Goal: Navigation & Orientation: Understand site structure

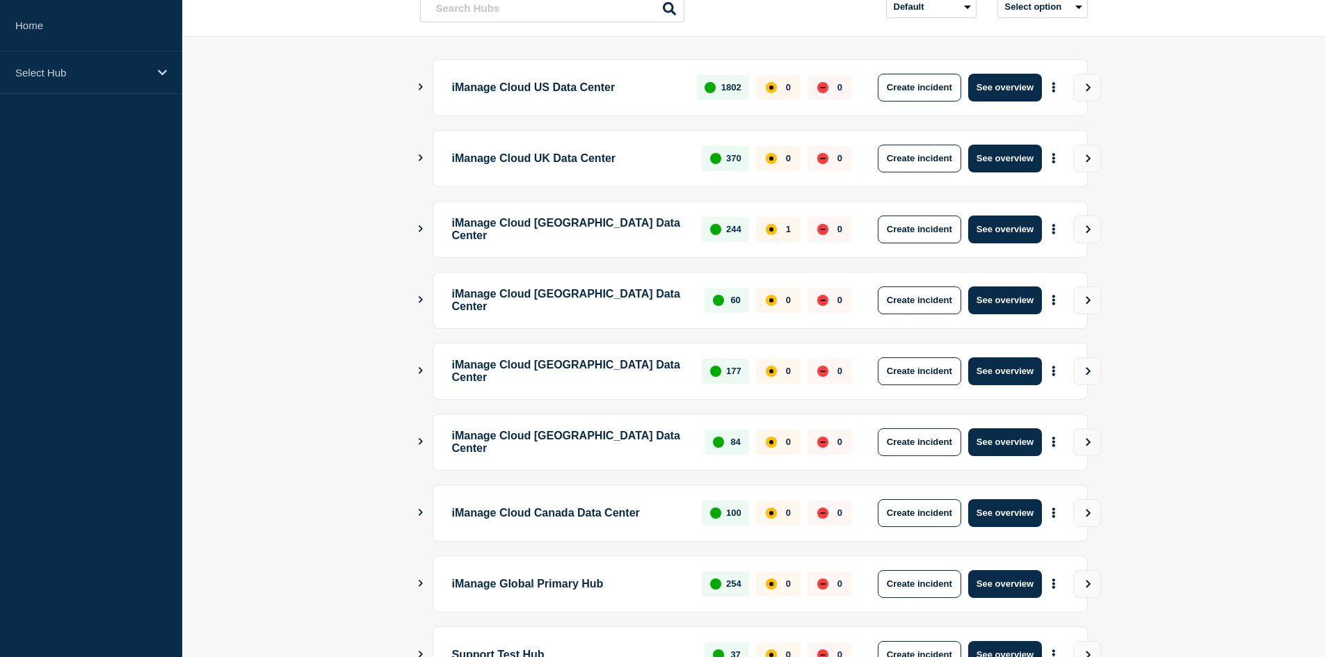
scroll to position [329, 0]
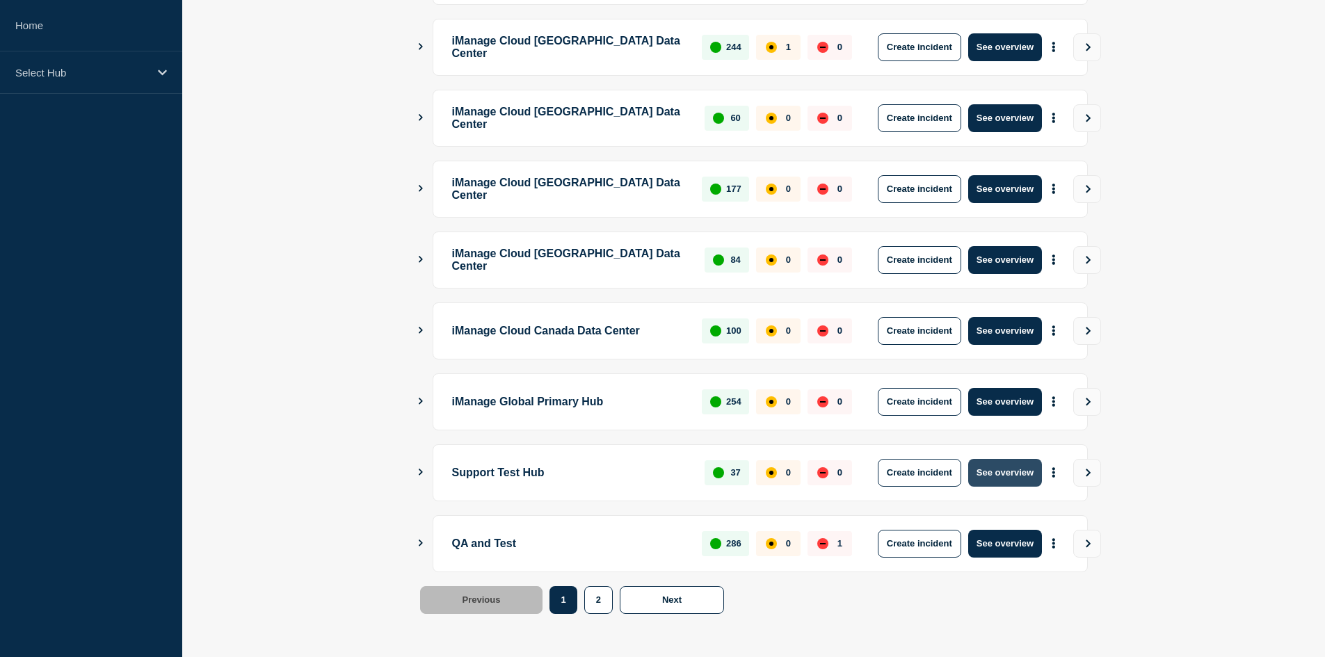
click at [1013, 466] on button "See overview" at bounding box center [1005, 473] width 74 height 28
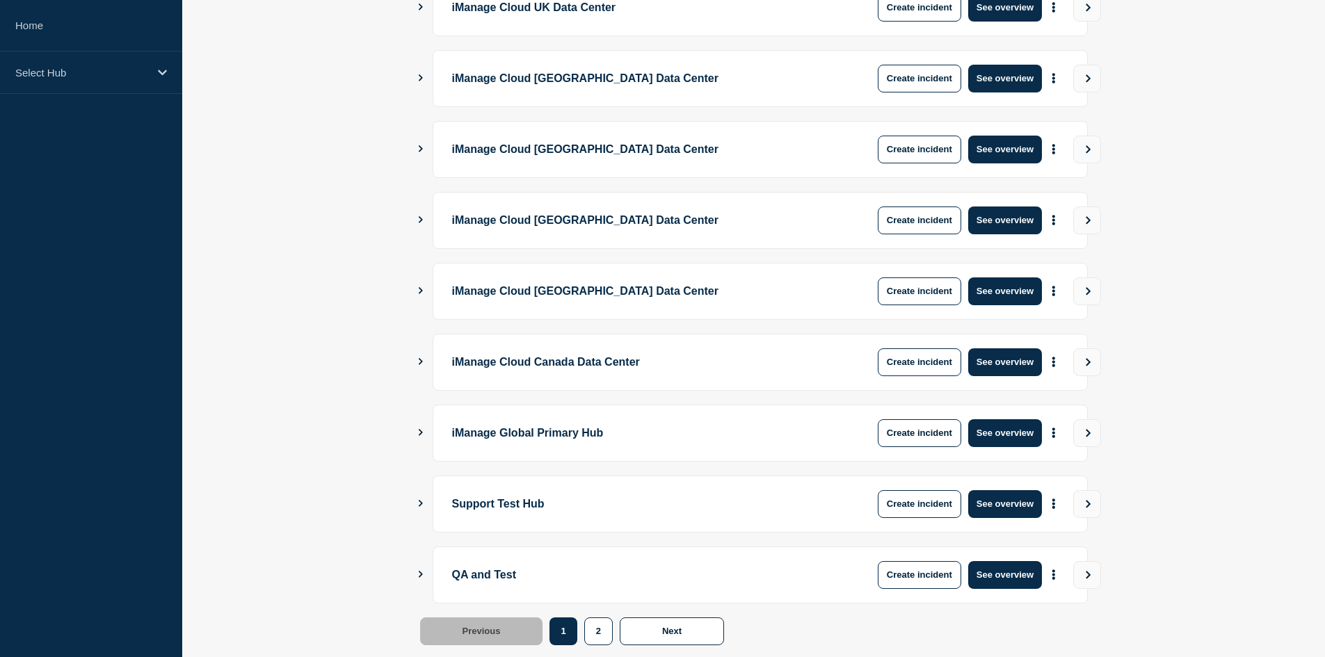
scroll to position [329, 0]
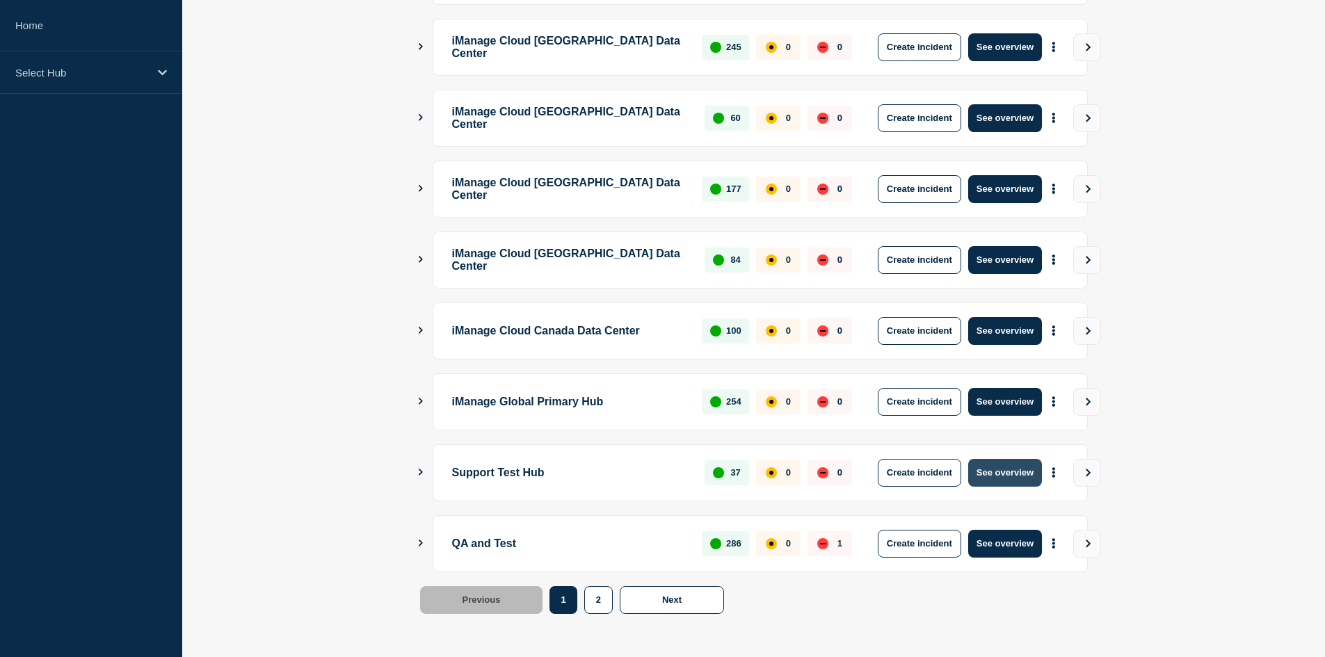
click at [1013, 475] on button "See overview" at bounding box center [1005, 473] width 74 height 28
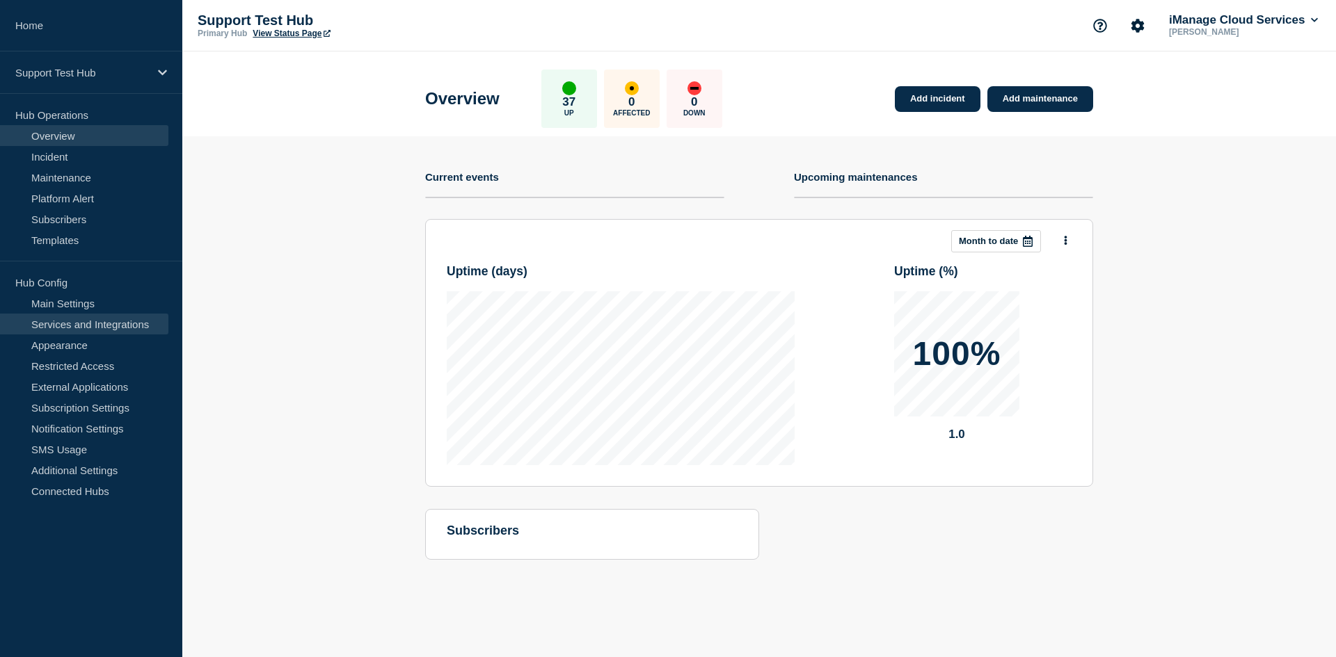
click at [111, 321] on link "Services and Integrations" at bounding box center [84, 324] width 168 height 21
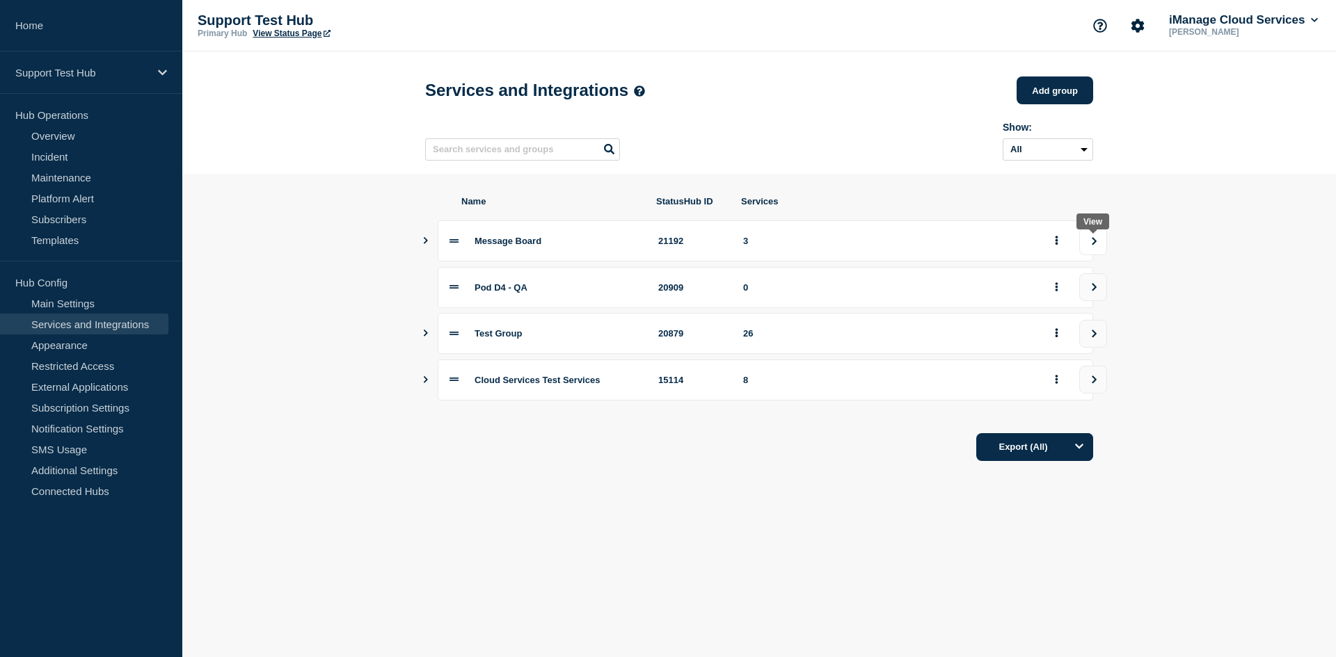
click at [1095, 253] on button "view group" at bounding box center [1093, 241] width 28 height 28
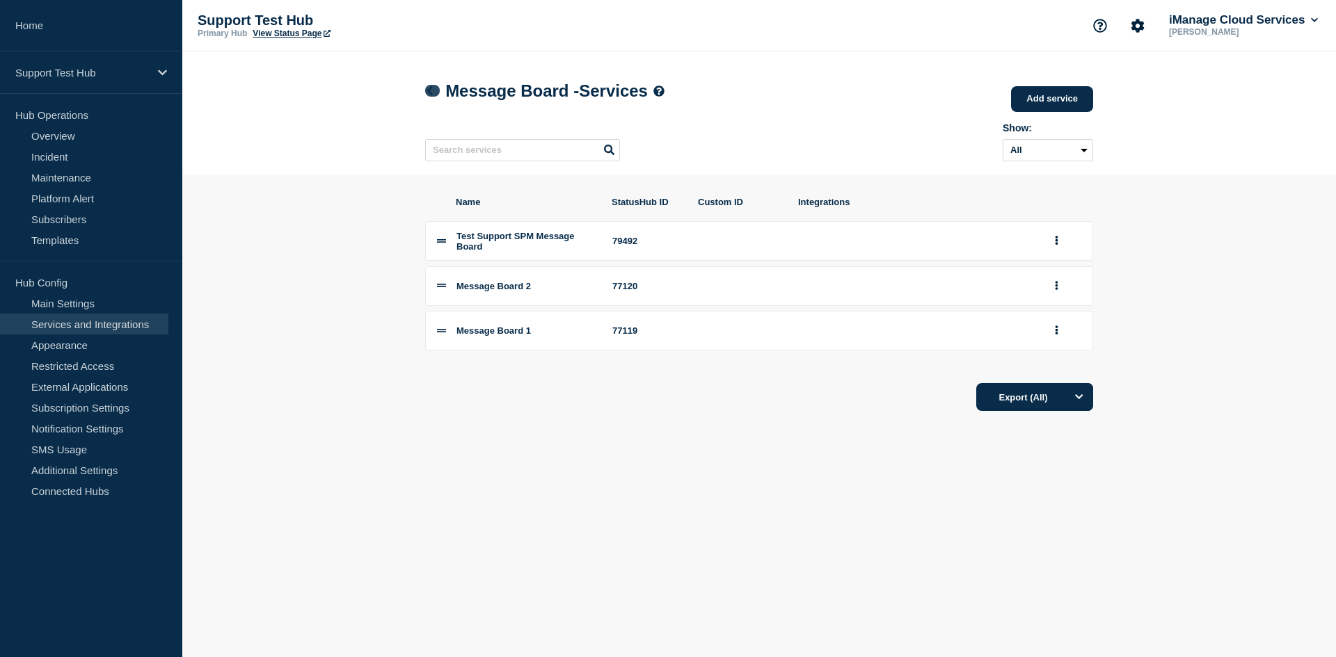
click at [427, 93] on icon at bounding box center [430, 90] width 6 height 9
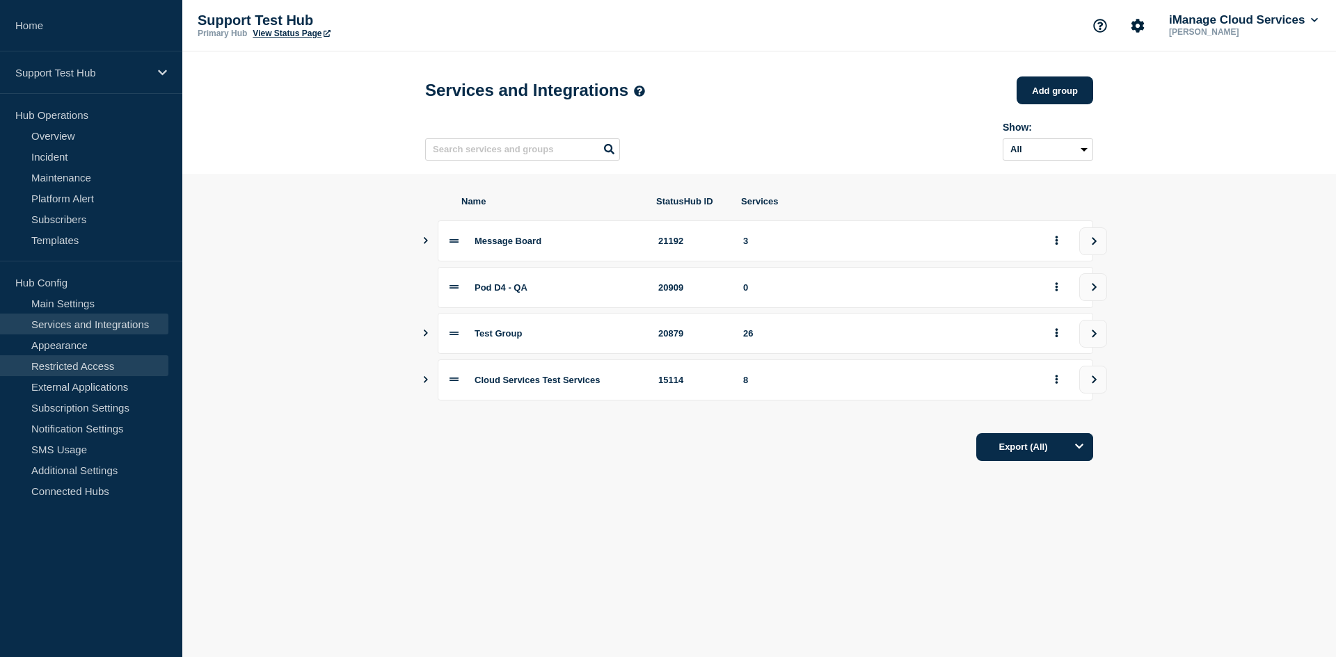
click at [118, 357] on link "Restricted Access" at bounding box center [84, 365] width 168 height 21
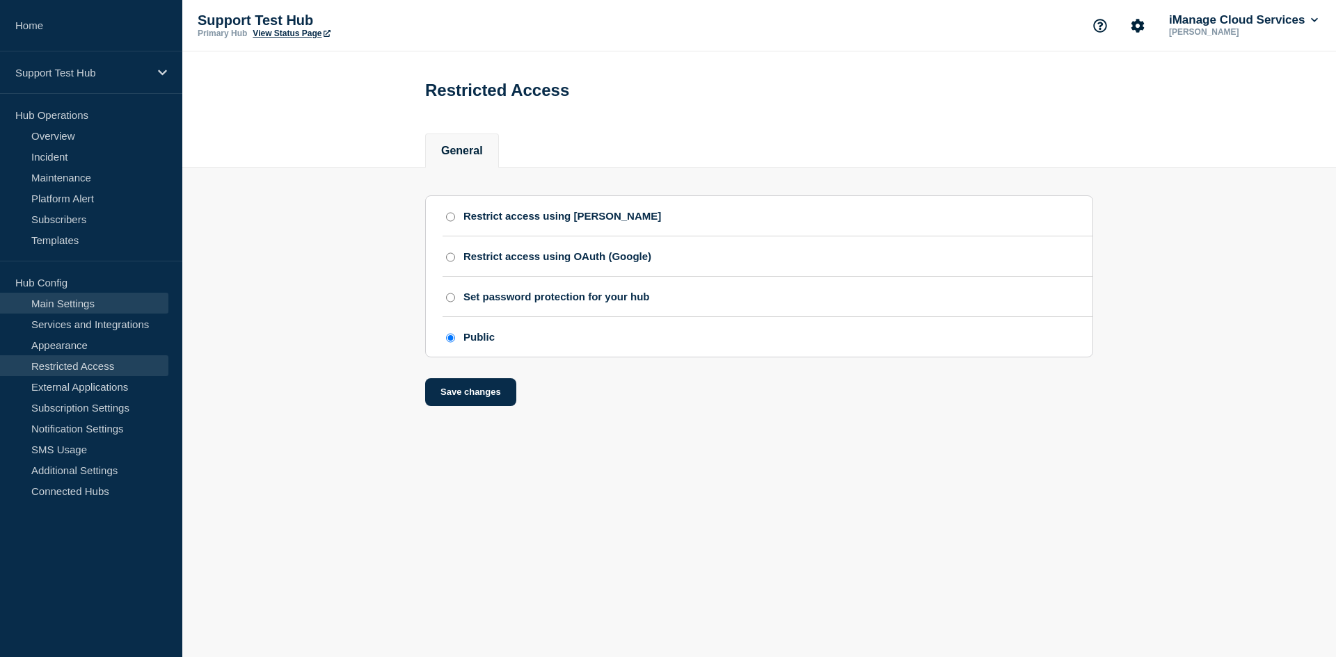
click at [93, 304] on link "Main Settings" at bounding box center [84, 303] width 168 height 21
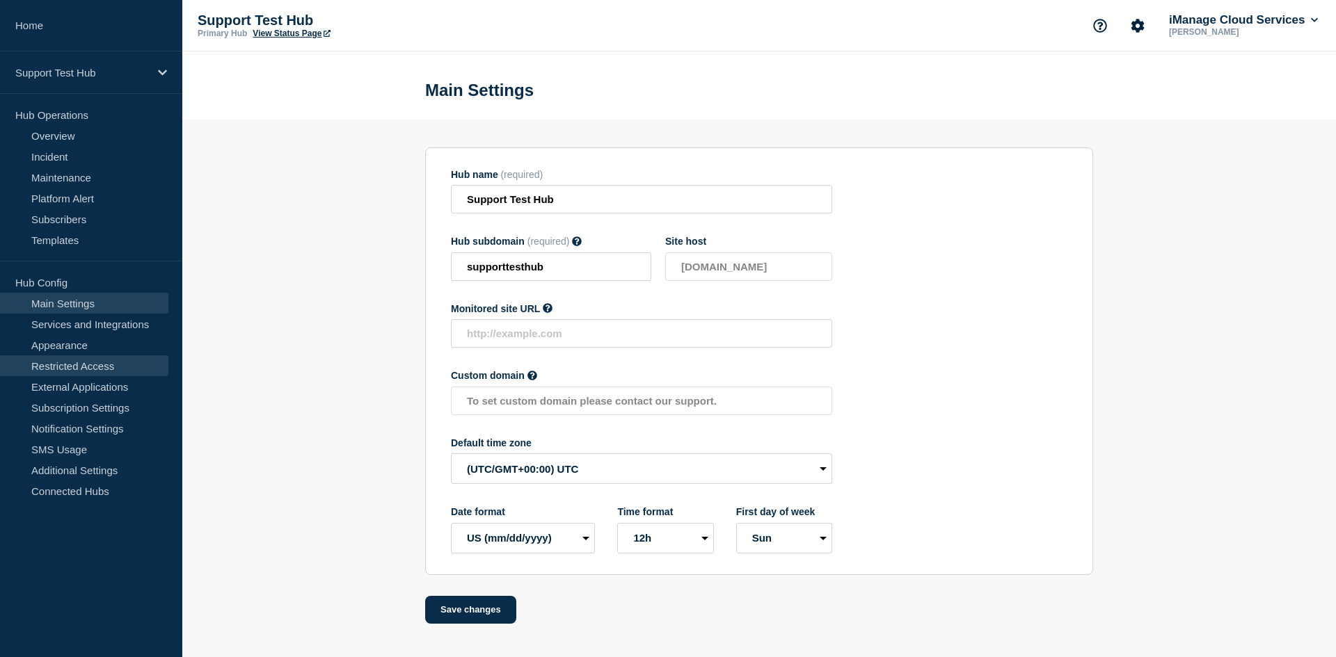
click at [122, 363] on link "Restricted Access" at bounding box center [84, 365] width 168 height 21
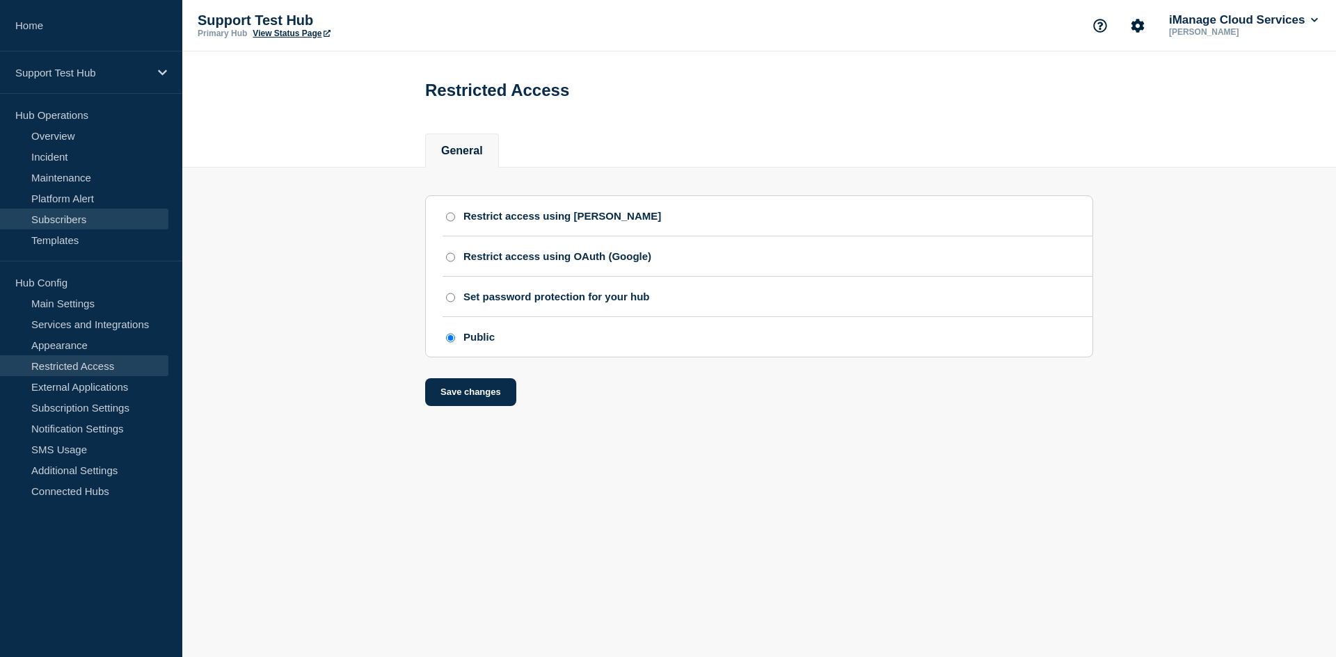
click at [103, 215] on link "Subscribers" at bounding box center [84, 219] width 168 height 21
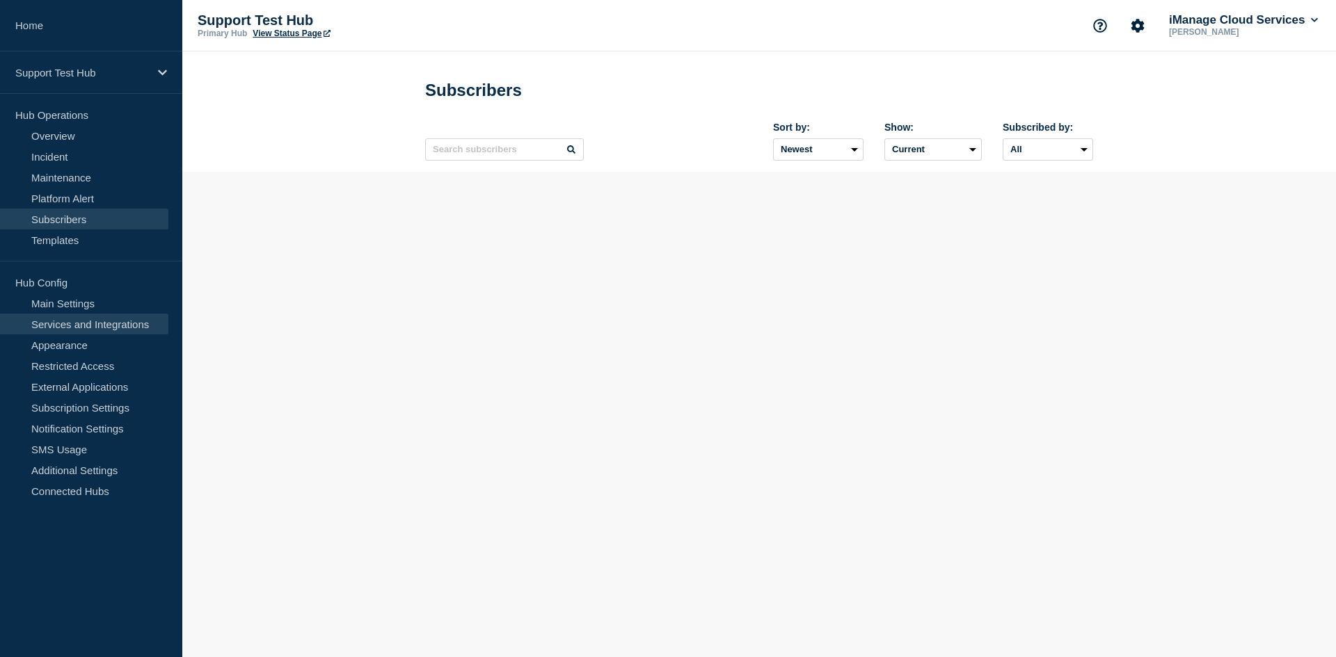
click at [88, 322] on link "Services and Integrations" at bounding box center [84, 324] width 168 height 21
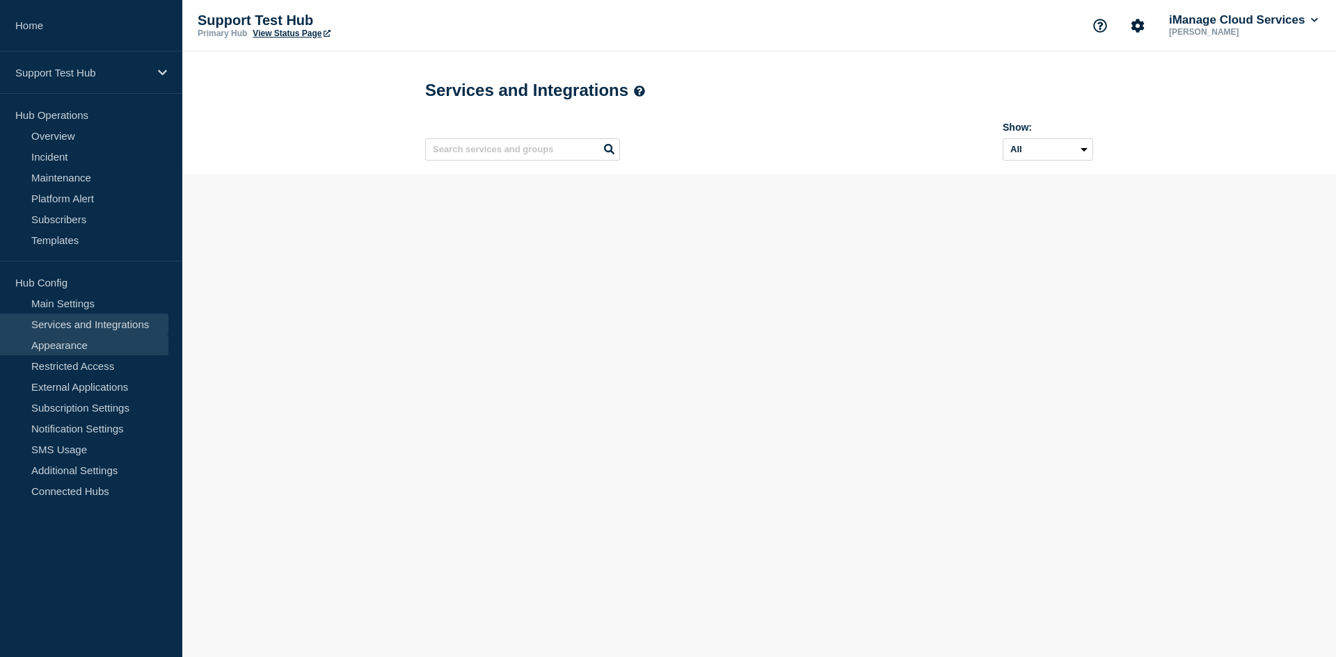
click at [94, 351] on link "Appearance" at bounding box center [84, 345] width 168 height 21
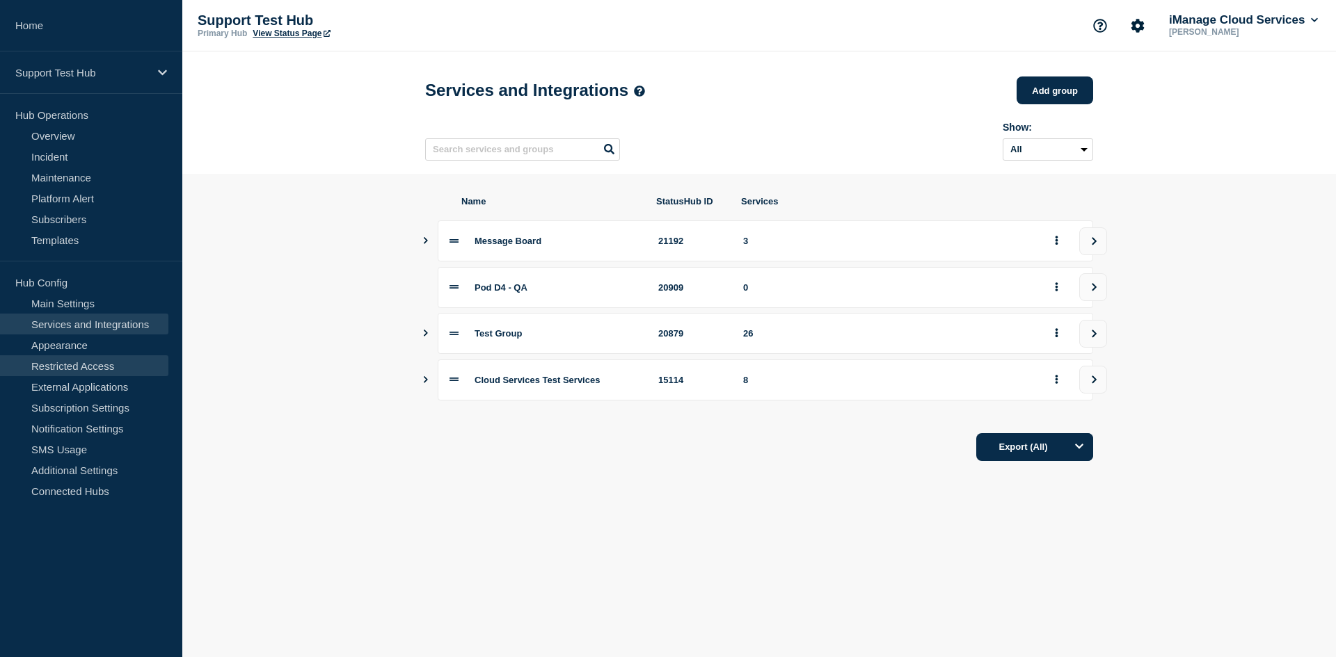
click at [105, 369] on link "Restricted Access" at bounding box center [84, 365] width 168 height 21
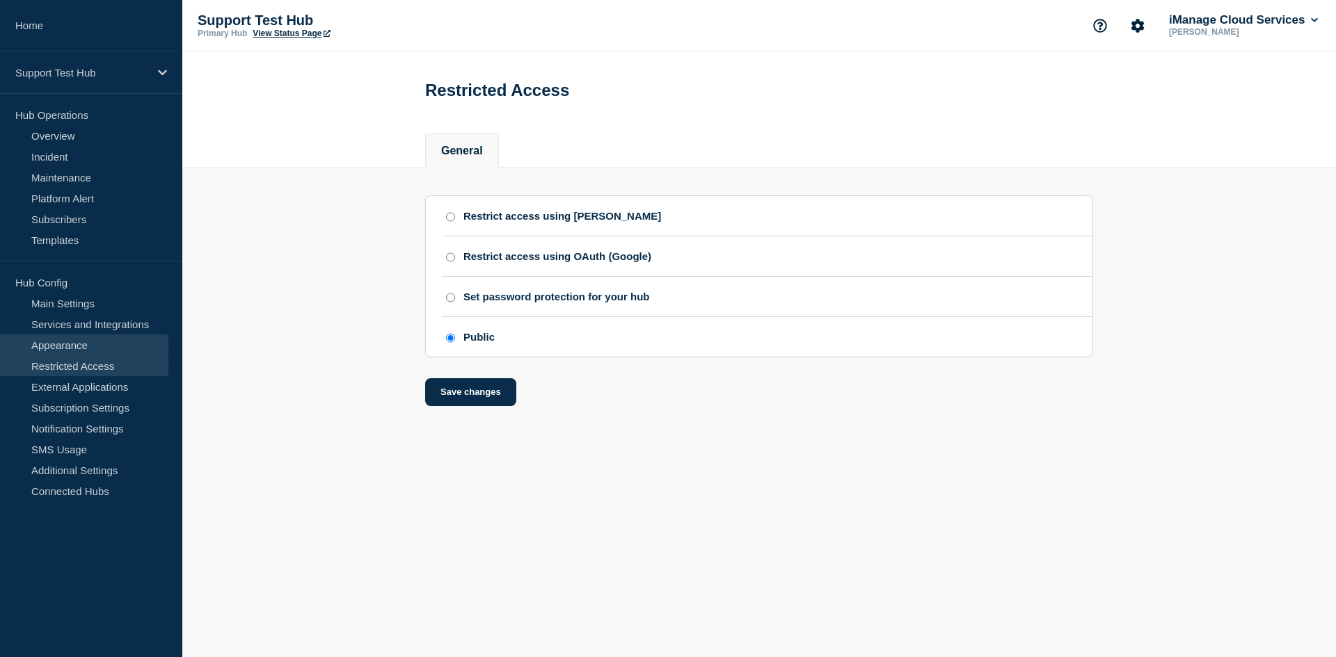
click at [111, 337] on link "Appearance" at bounding box center [84, 345] width 168 height 21
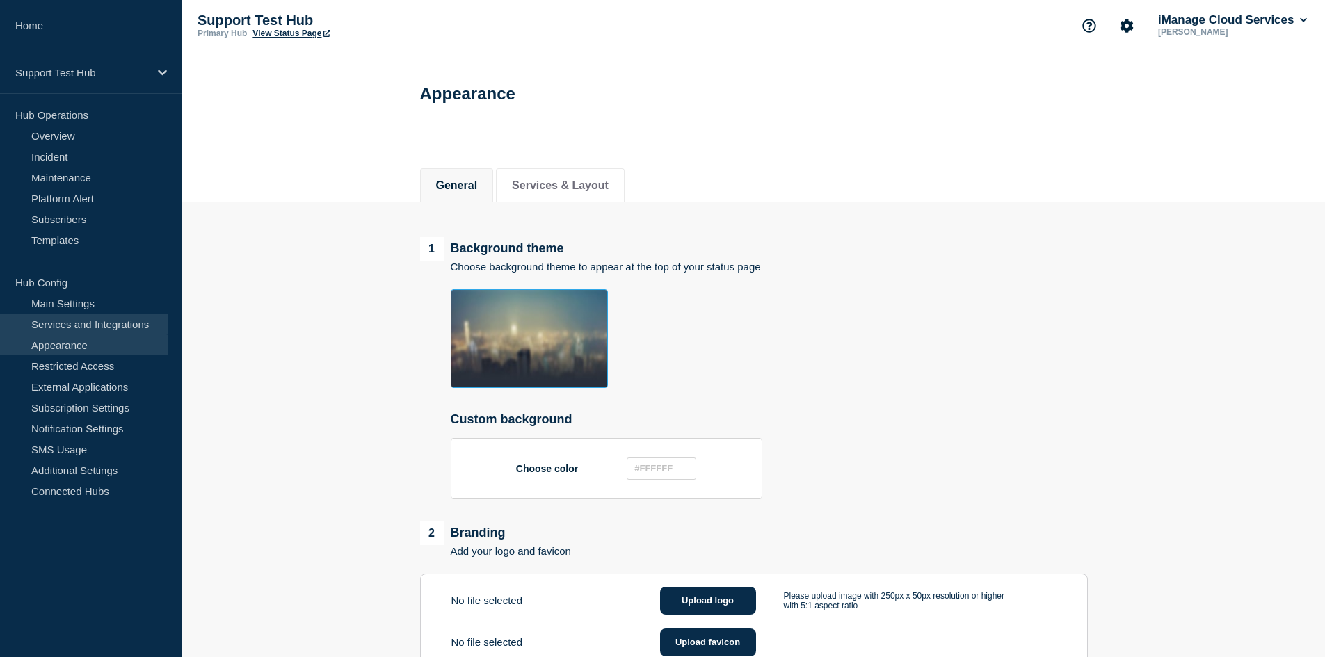
click at [54, 329] on link "Services and Integrations" at bounding box center [84, 324] width 168 height 21
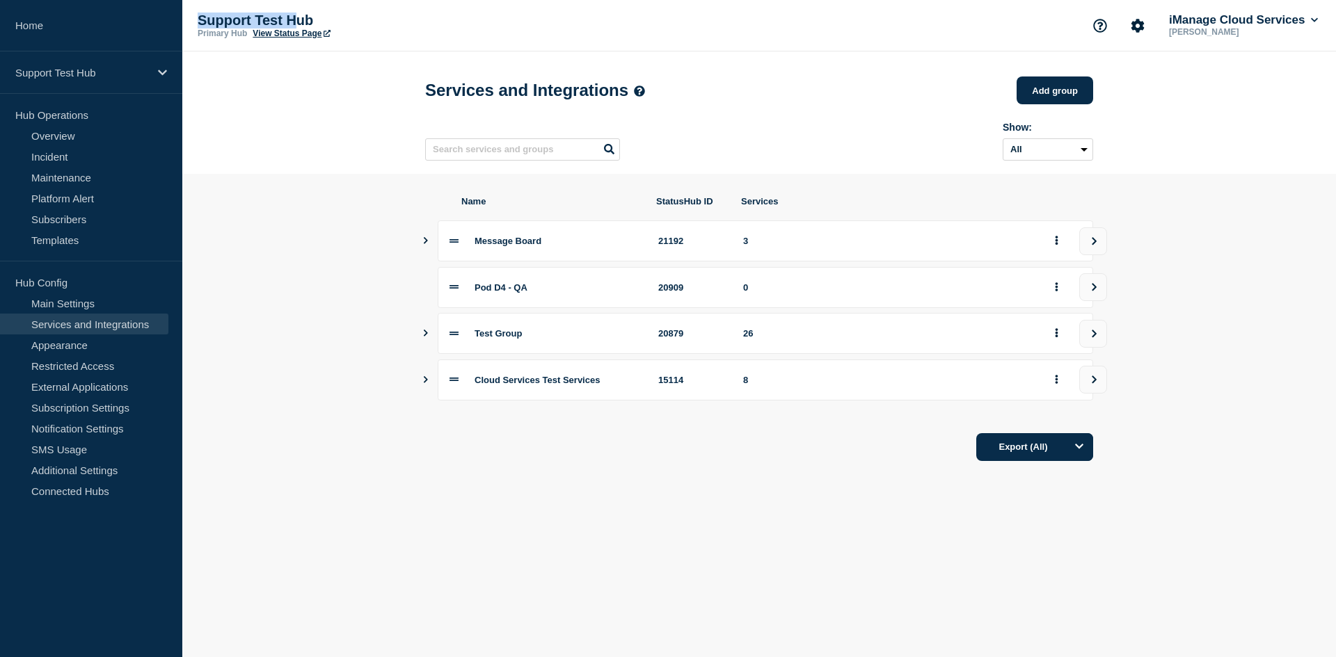
drag, startPoint x: 202, startPoint y: 15, endPoint x: 312, endPoint y: 45, distance: 113.9
click at [294, 15] on p "Support Test Hub" at bounding box center [337, 21] width 278 height 16
click at [676, 240] on div "21192" at bounding box center [692, 241] width 68 height 10
click at [1100, 250] on button "view group" at bounding box center [1093, 241] width 28 height 28
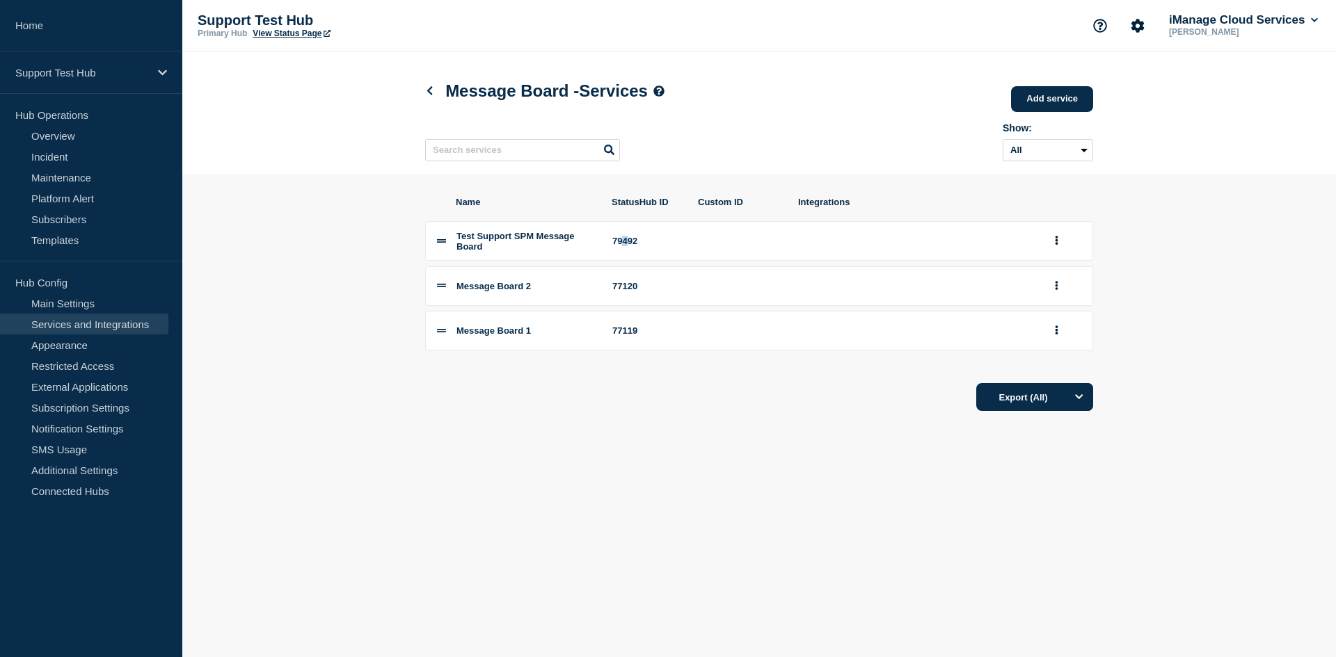
drag, startPoint x: 626, startPoint y: 244, endPoint x: 638, endPoint y: 257, distance: 17.7
click at [629, 244] on div "79492" at bounding box center [647, 241] width 70 height 10
click at [426, 92] on icon at bounding box center [429, 90] width 10 height 9
